Goal: Information Seeking & Learning: Learn about a topic

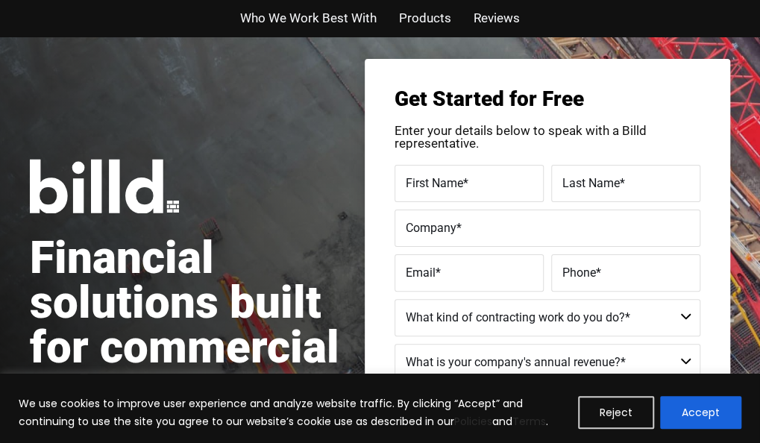
click at [193, 367] on h1 "Financial solutions built for commercial subcontractors" at bounding box center [197, 325] width 335 height 179
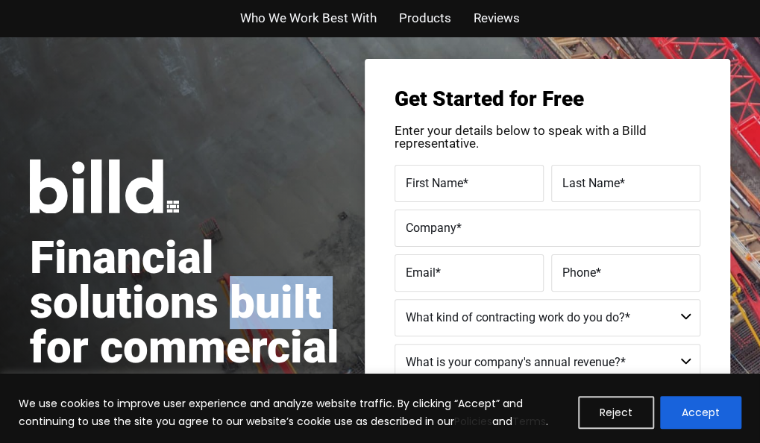
click at [193, 367] on h1 "Financial solutions built for commercial subcontractors" at bounding box center [197, 325] width 335 height 179
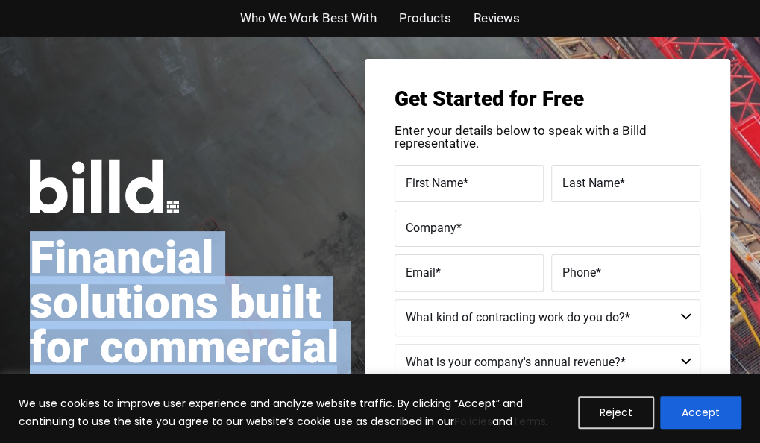
drag, startPoint x: 0, startPoint y: 0, endPoint x: 193, endPoint y: 367, distance: 415.1
click at [193, 367] on h1 "Financial solutions built for commercial subcontractors" at bounding box center [197, 325] width 335 height 179
click at [192, 368] on h1 "Financial solutions built for commercial subcontractors" at bounding box center [197, 325] width 335 height 179
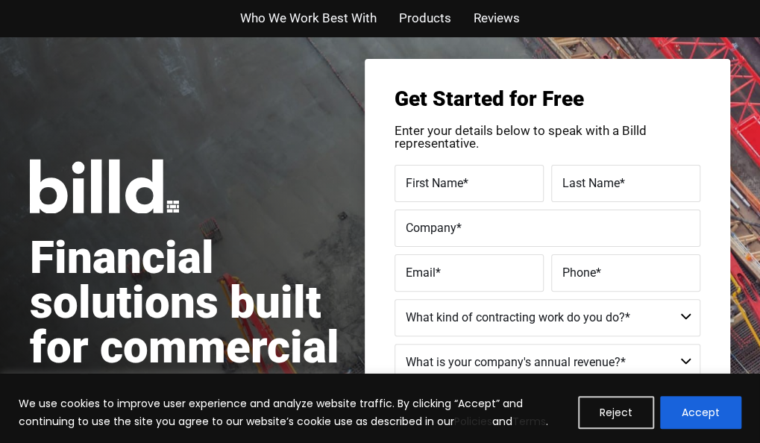
click at [192, 368] on h1 "Financial solutions built for commercial subcontractors" at bounding box center [197, 325] width 335 height 179
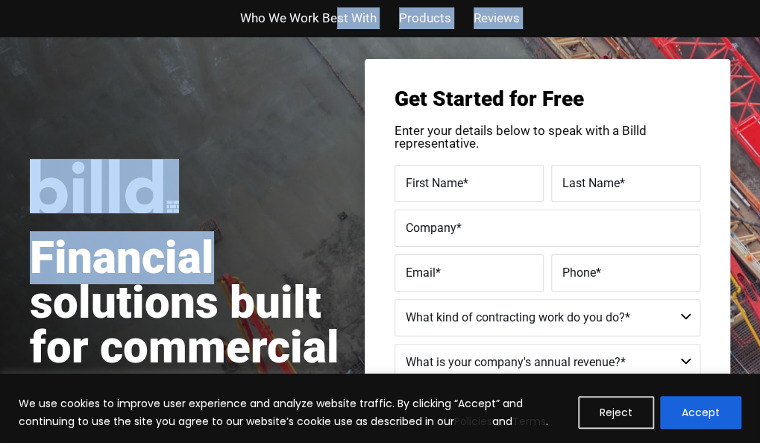
drag, startPoint x: 216, startPoint y: 241, endPoint x: 340, endPoint y: 2, distance: 269.4
